Goal: Task Accomplishment & Management: Manage account settings

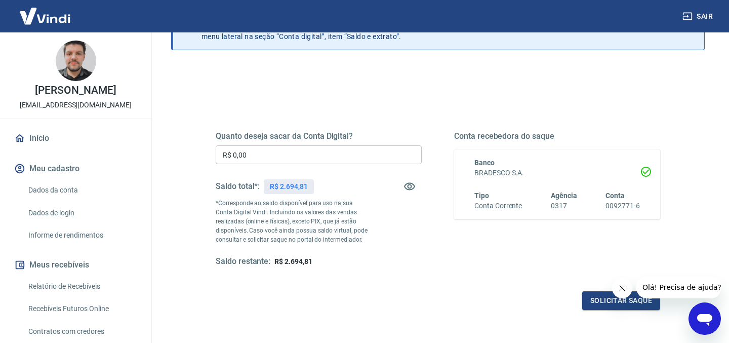
scroll to position [76, 0]
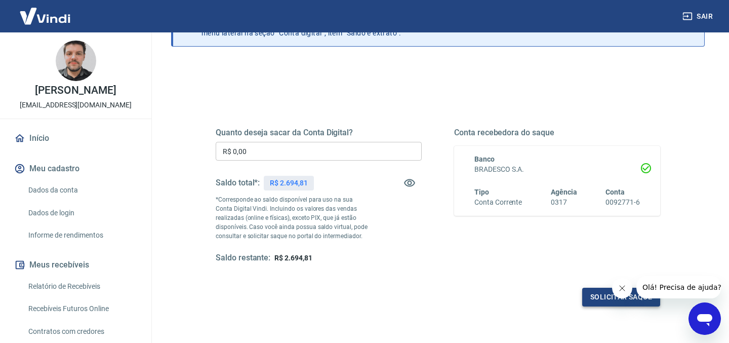
click at [592, 296] on button "Solicitar saque" at bounding box center [621, 297] width 78 height 19
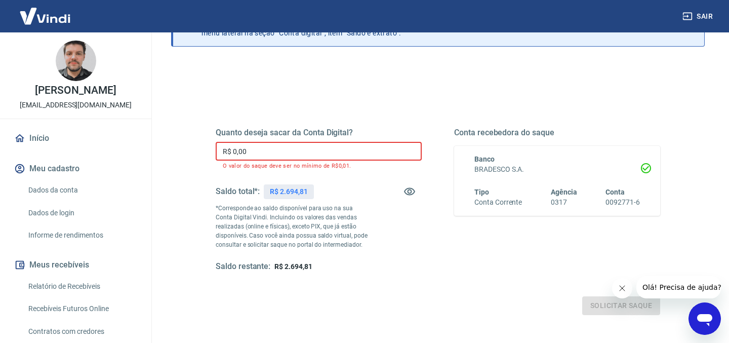
click at [271, 151] on input "R$ 0,00" at bounding box center [319, 151] width 206 height 19
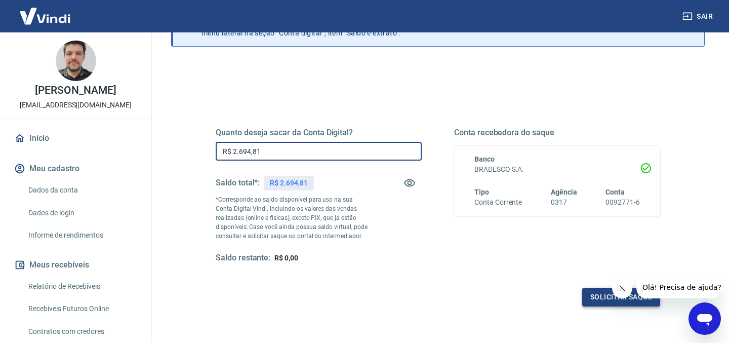
type input "R$ 2.694,81"
click at [607, 305] on button "Solicitar saque" at bounding box center [621, 297] width 78 height 19
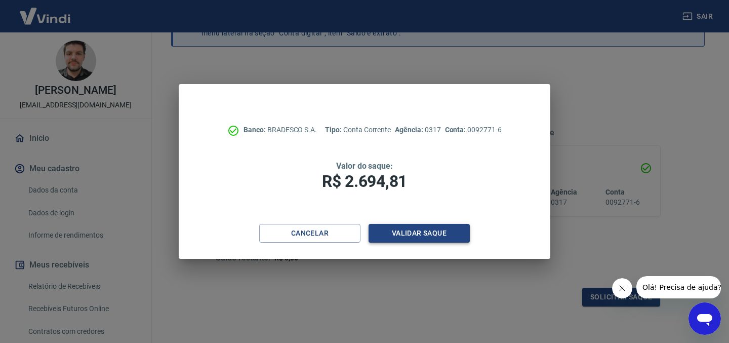
click at [419, 228] on button "Validar saque" at bounding box center [419, 233] width 101 height 19
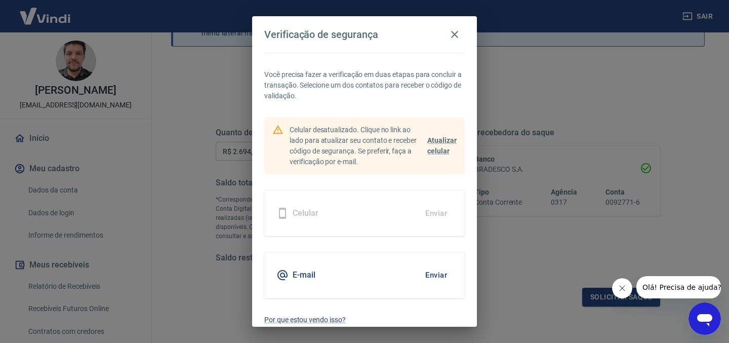
click at [429, 272] on button "Enviar" at bounding box center [436, 274] width 33 height 21
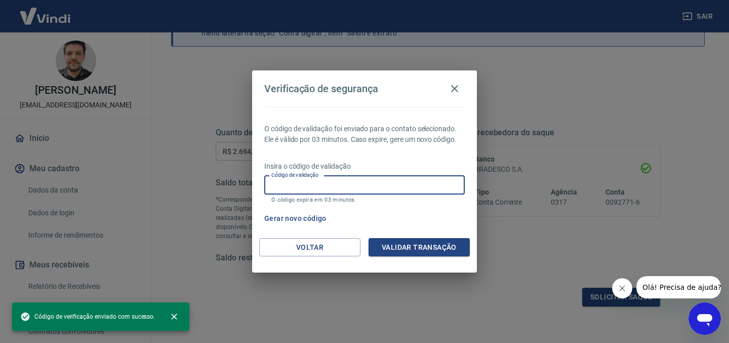
click at [374, 184] on input "Código de validação" at bounding box center [364, 185] width 201 height 19
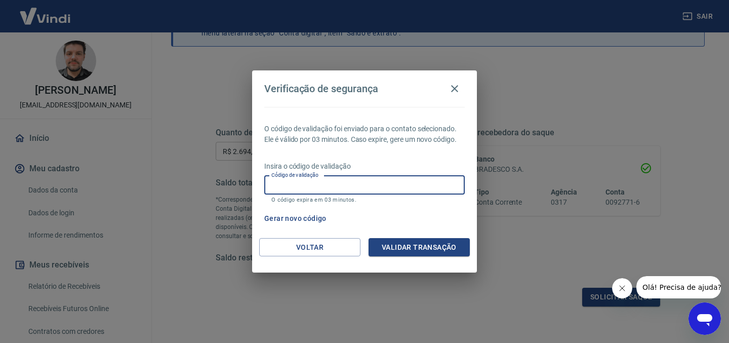
paste input "205746"
type input "205746"
click at [406, 247] on button "Validar transação" at bounding box center [419, 247] width 101 height 19
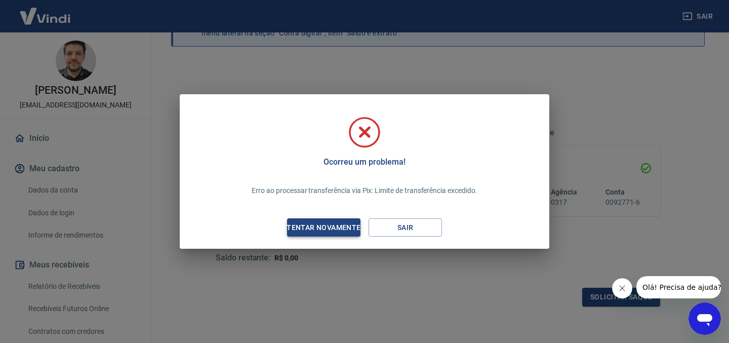
click at [333, 231] on div "Tentar novamente" at bounding box center [323, 227] width 98 height 13
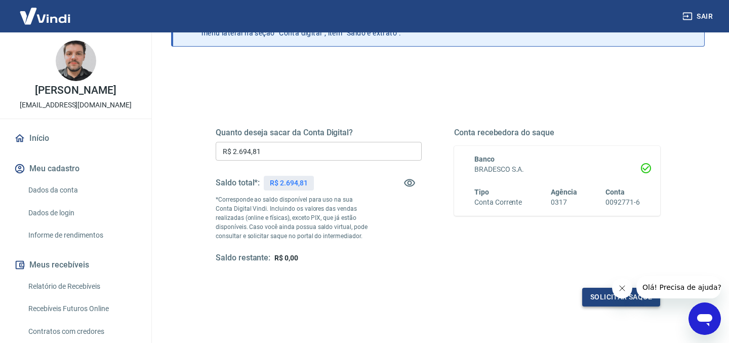
click at [600, 297] on button "Solicitar saque" at bounding box center [621, 297] width 78 height 19
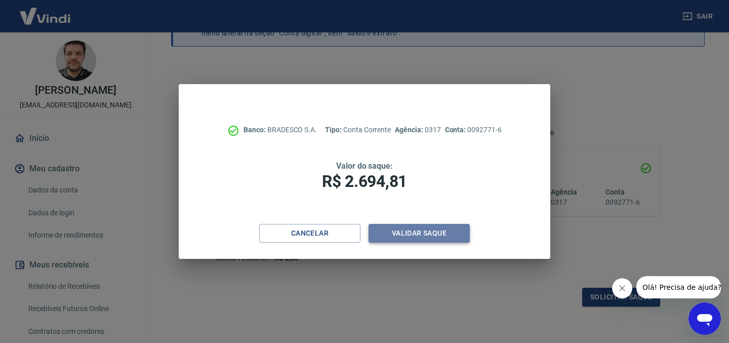
click at [420, 233] on button "Validar saque" at bounding box center [419, 233] width 101 height 19
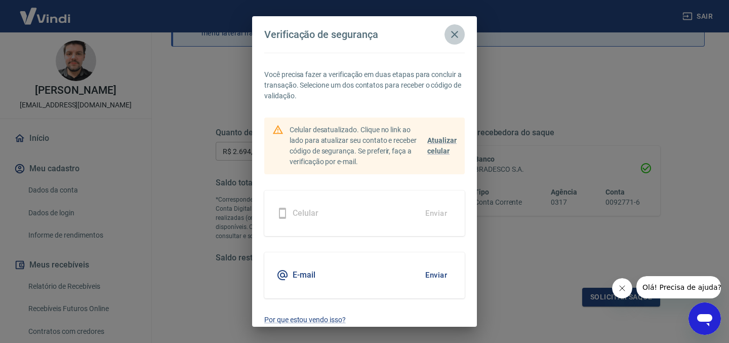
click at [453, 34] on icon "button" at bounding box center [455, 34] width 12 height 12
